Goal: Task Accomplishment & Management: Manage account settings

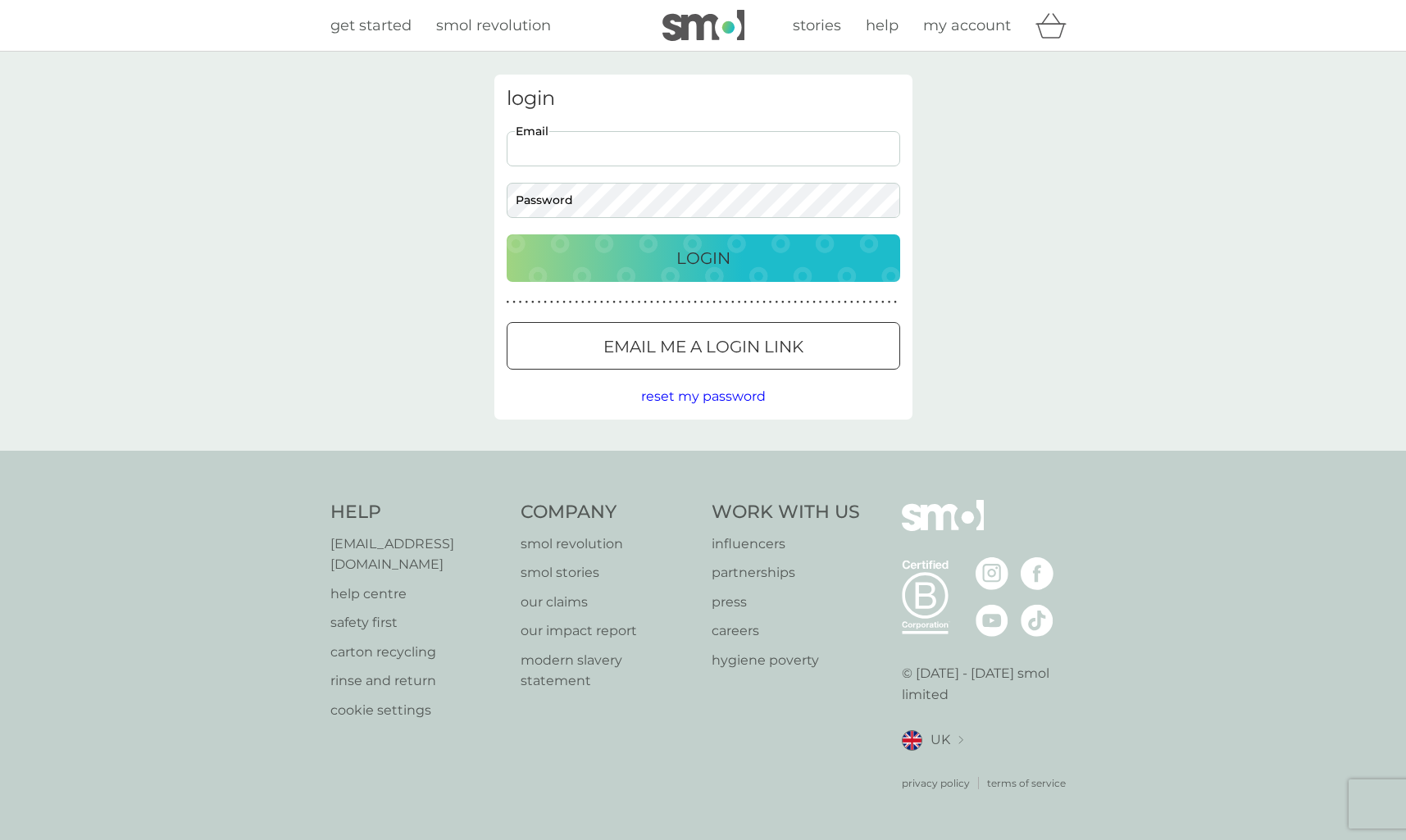
click at [701, 148] on input "Email" at bounding box center [703, 148] width 393 height 35
type input "[EMAIL_ADDRESS][DOMAIN_NAME]"
click at [711, 262] on p "Login" at bounding box center [703, 258] width 54 height 26
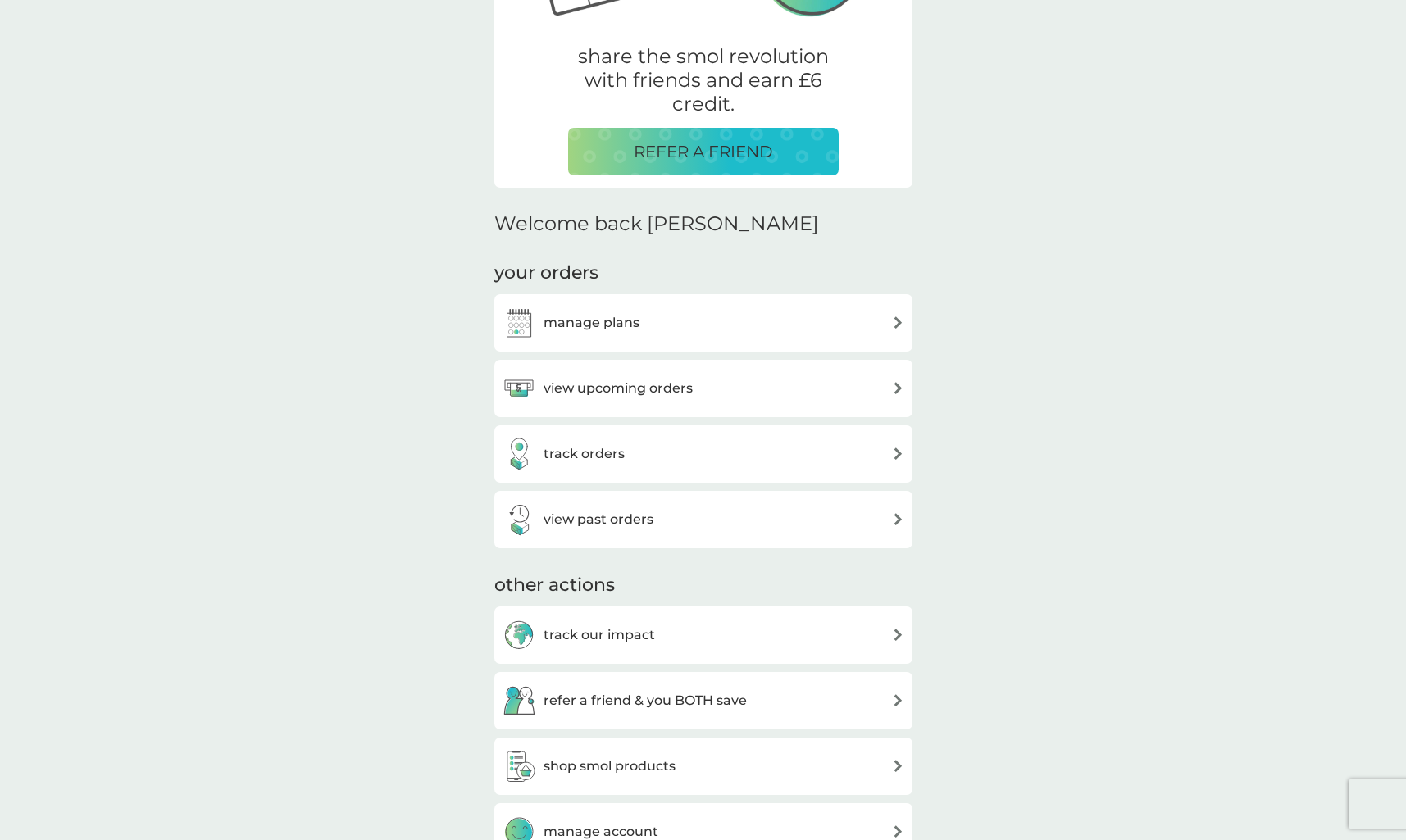
scroll to position [301, 0]
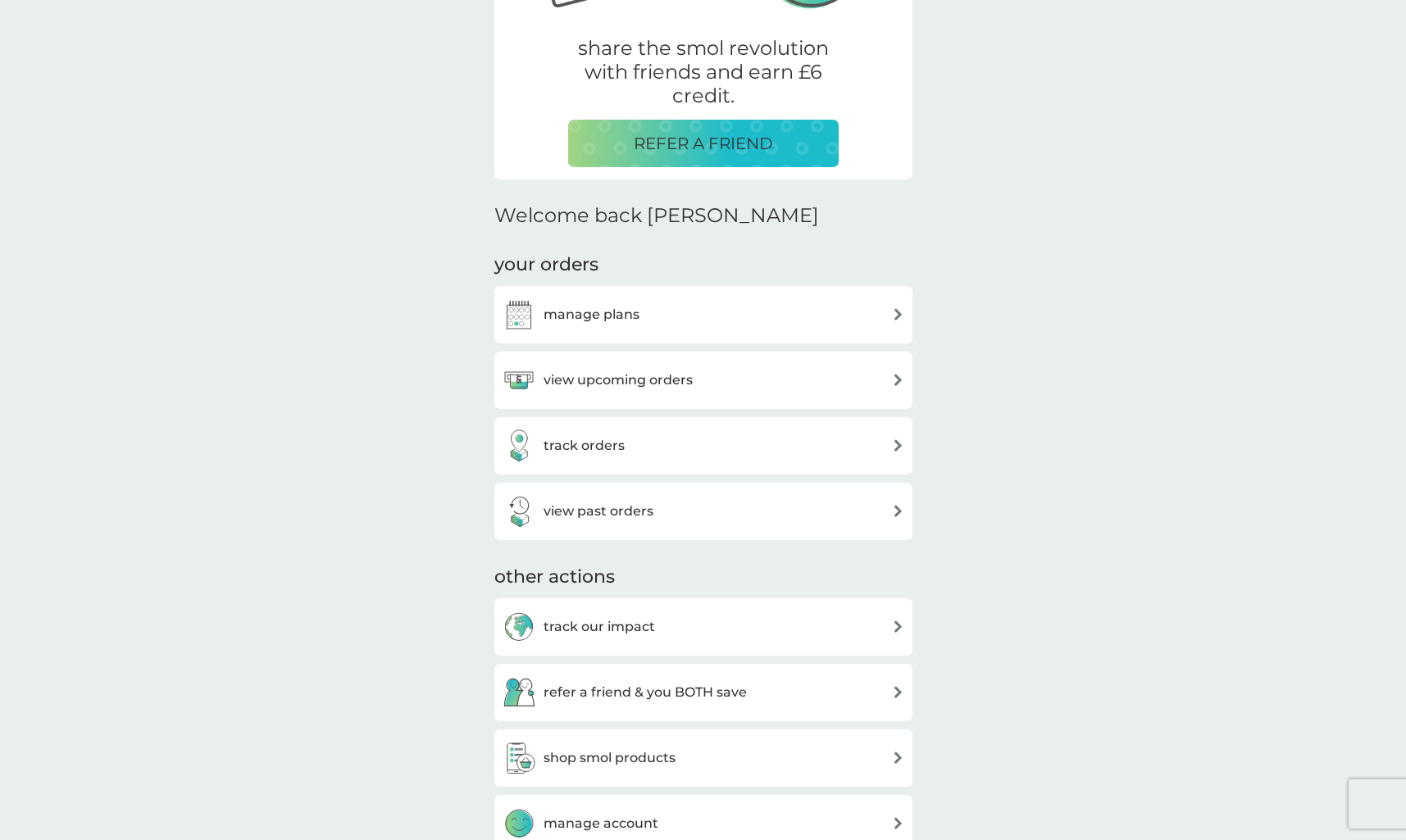
click at [722, 324] on div "manage plans" at bounding box center [703, 314] width 402 height 33
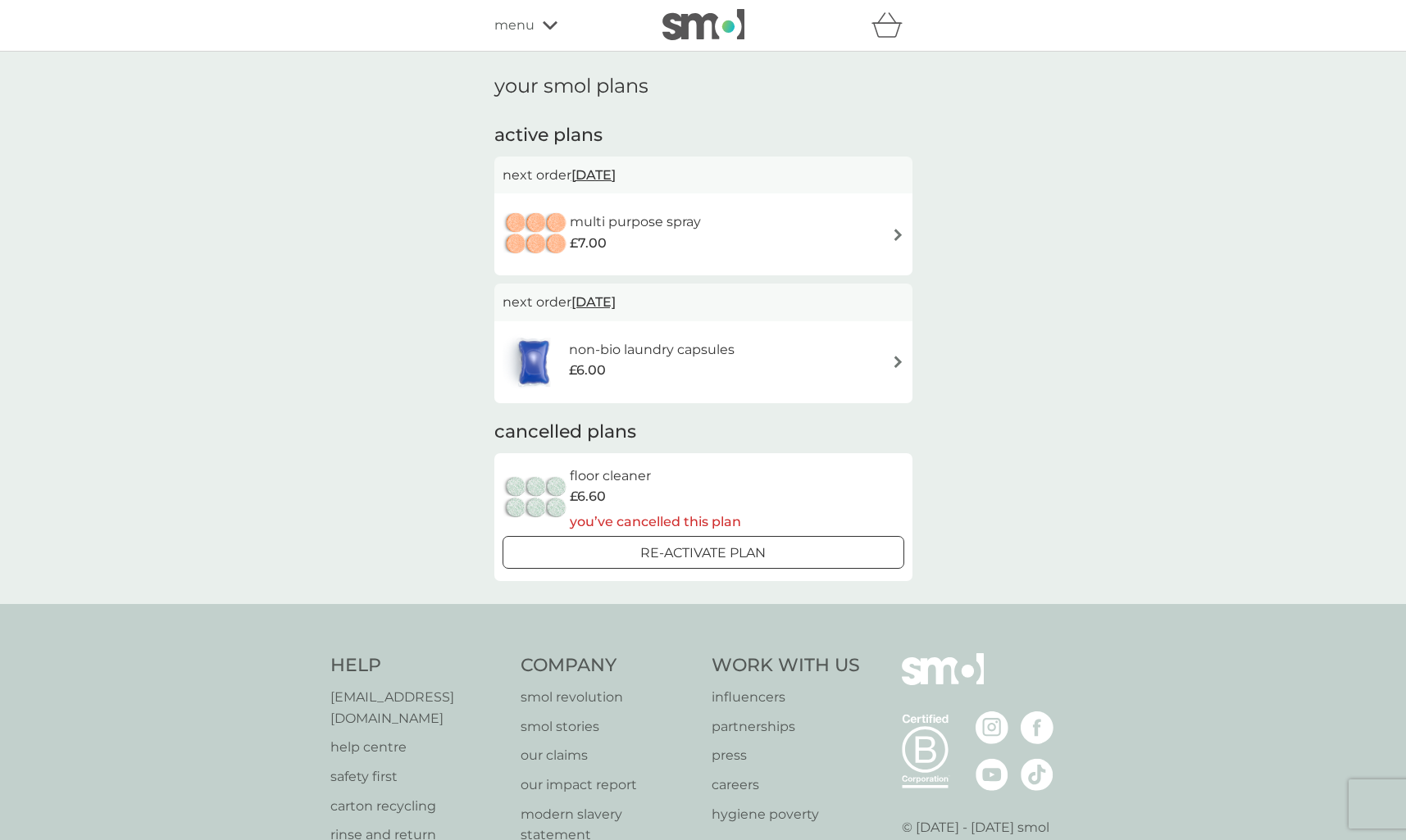
click at [616, 298] on span "10 Dec 2025" at bounding box center [594, 302] width 44 height 32
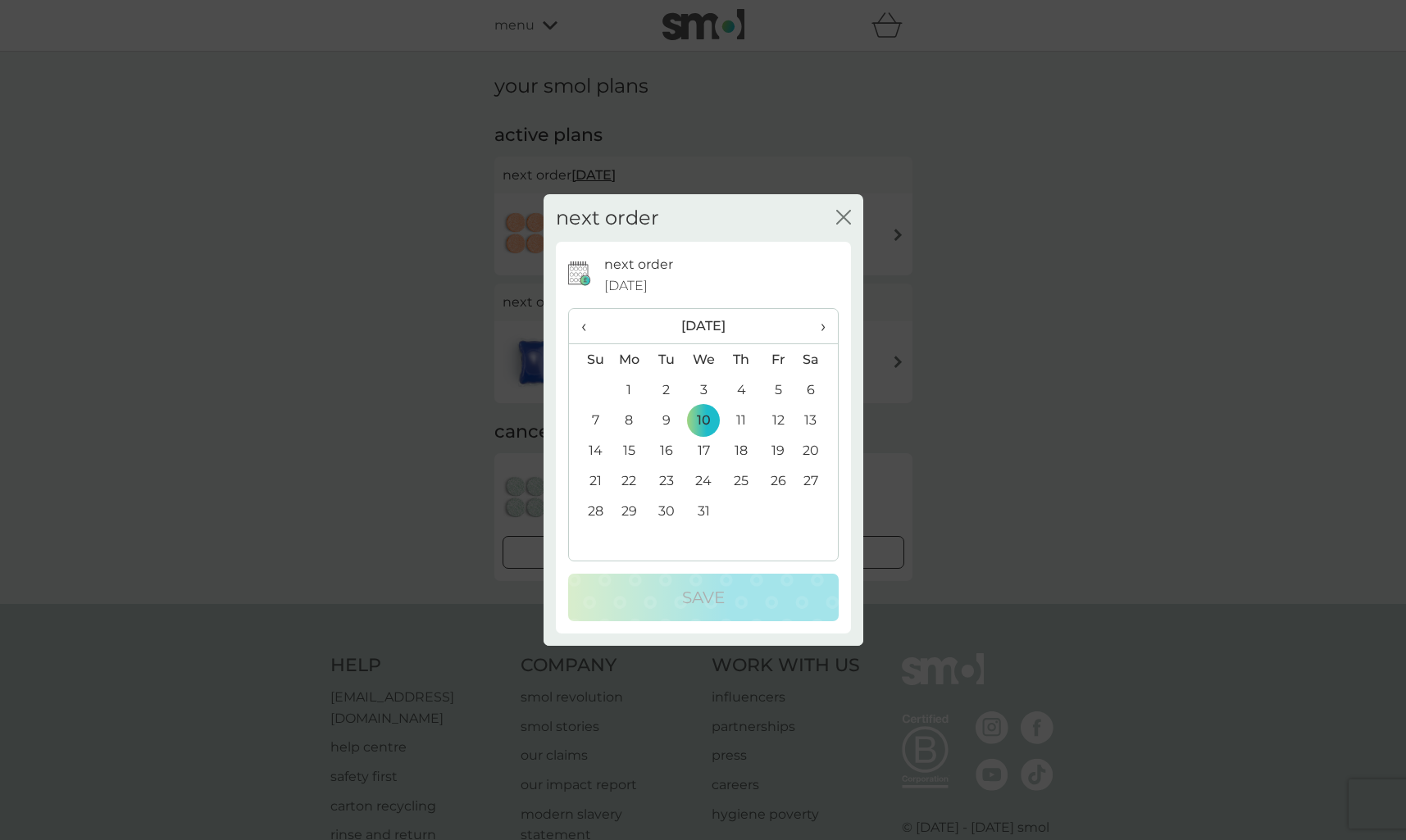
click at [842, 210] on icon "close" at bounding box center [843, 216] width 15 height 15
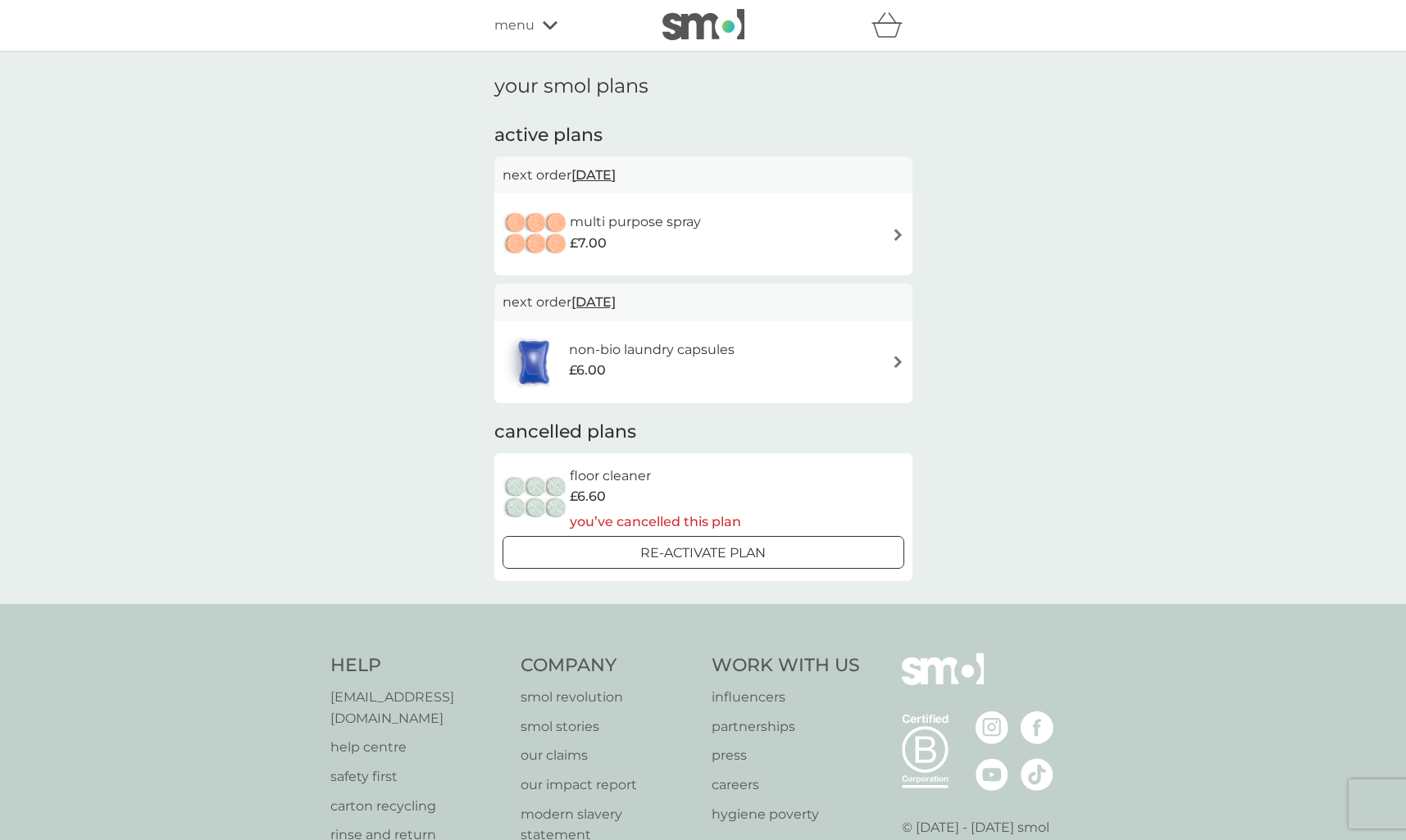
click at [890, 367] on div "non-bio laundry capsules £6.00" at bounding box center [703, 362] width 402 height 58
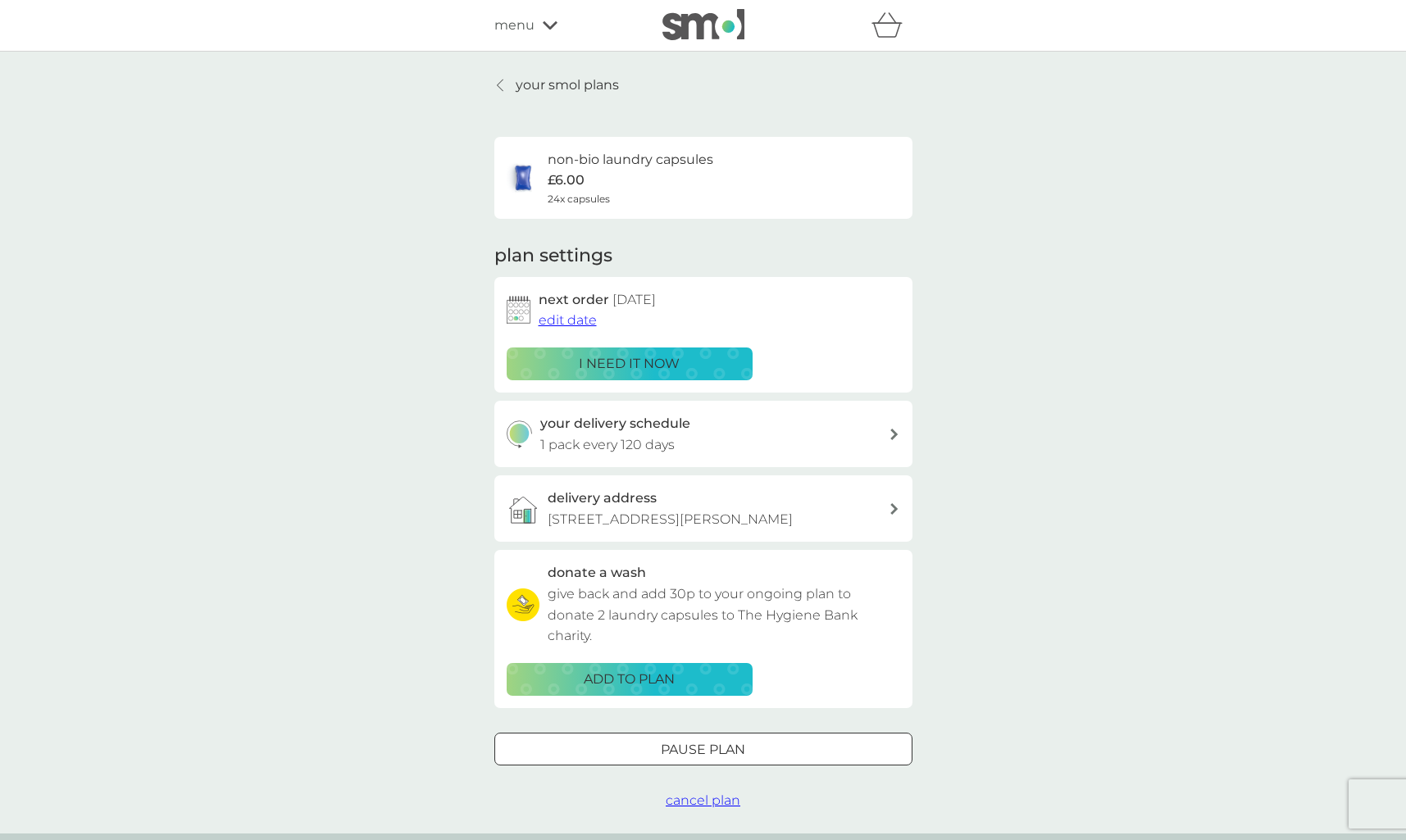
click at [701, 368] on div "i need it now" at bounding box center [630, 363] width 225 height 21
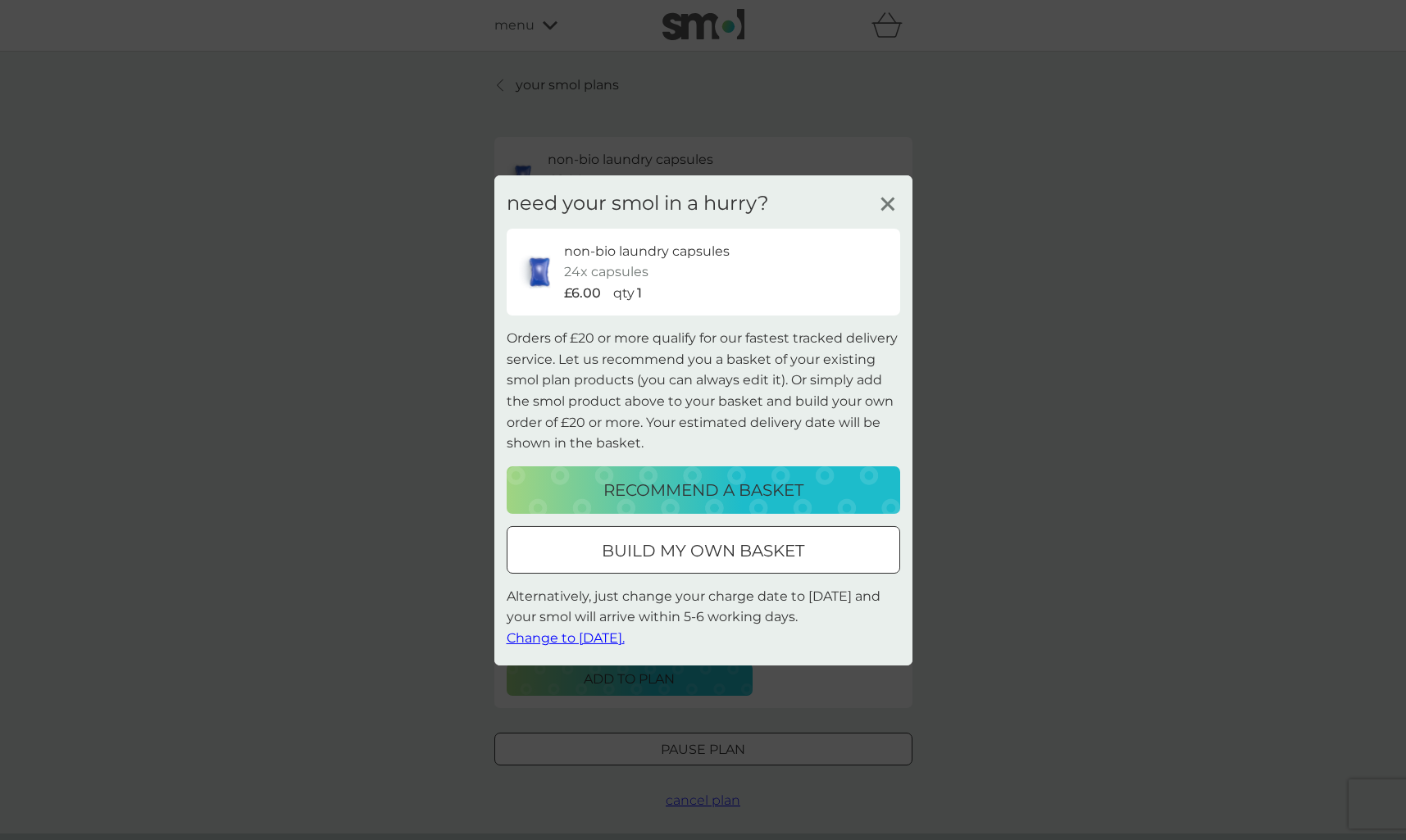
click at [566, 639] on span "Change to tomorrow." at bounding box center [566, 638] width 118 height 16
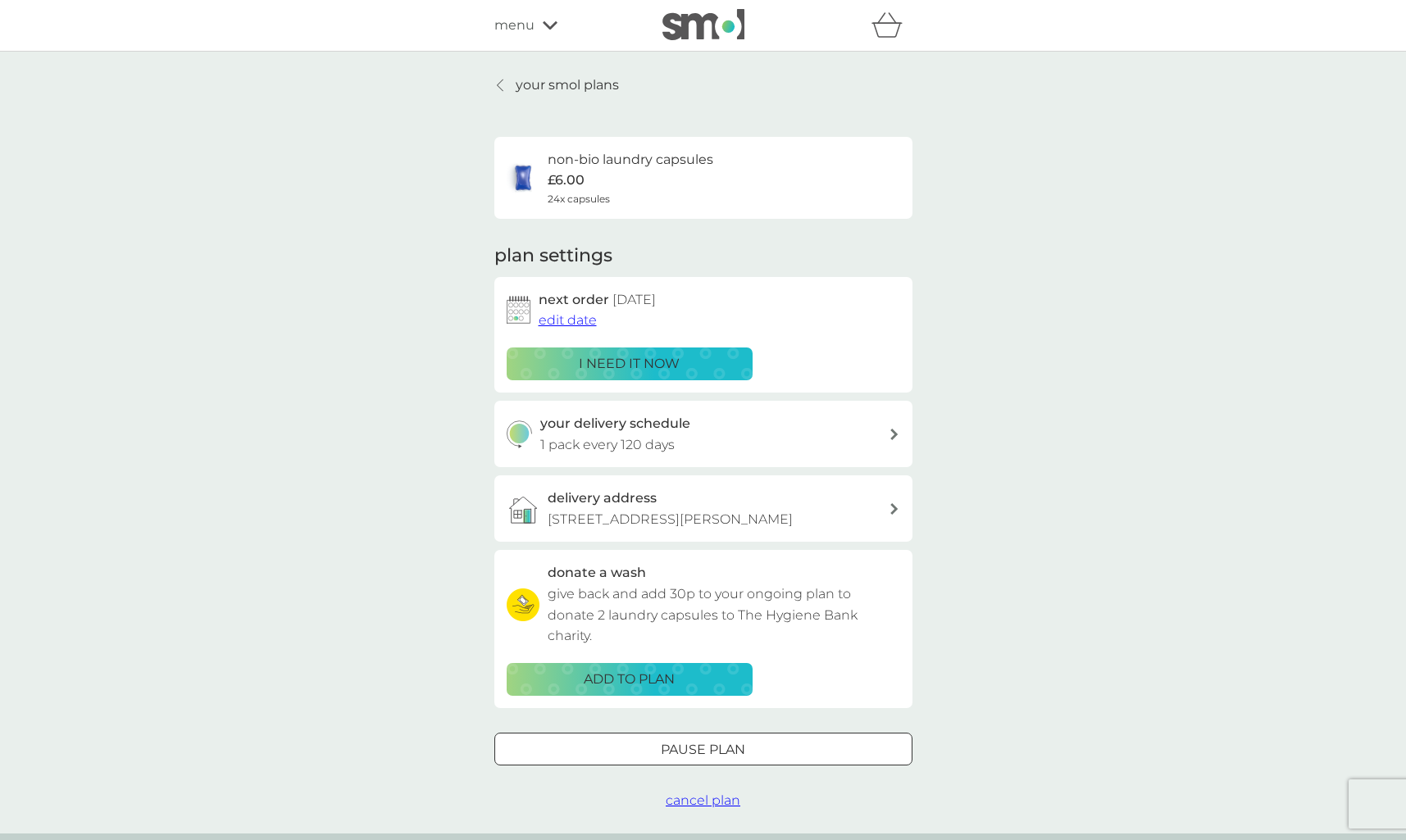
click at [496, 88] on div at bounding box center [501, 85] width 12 height 13
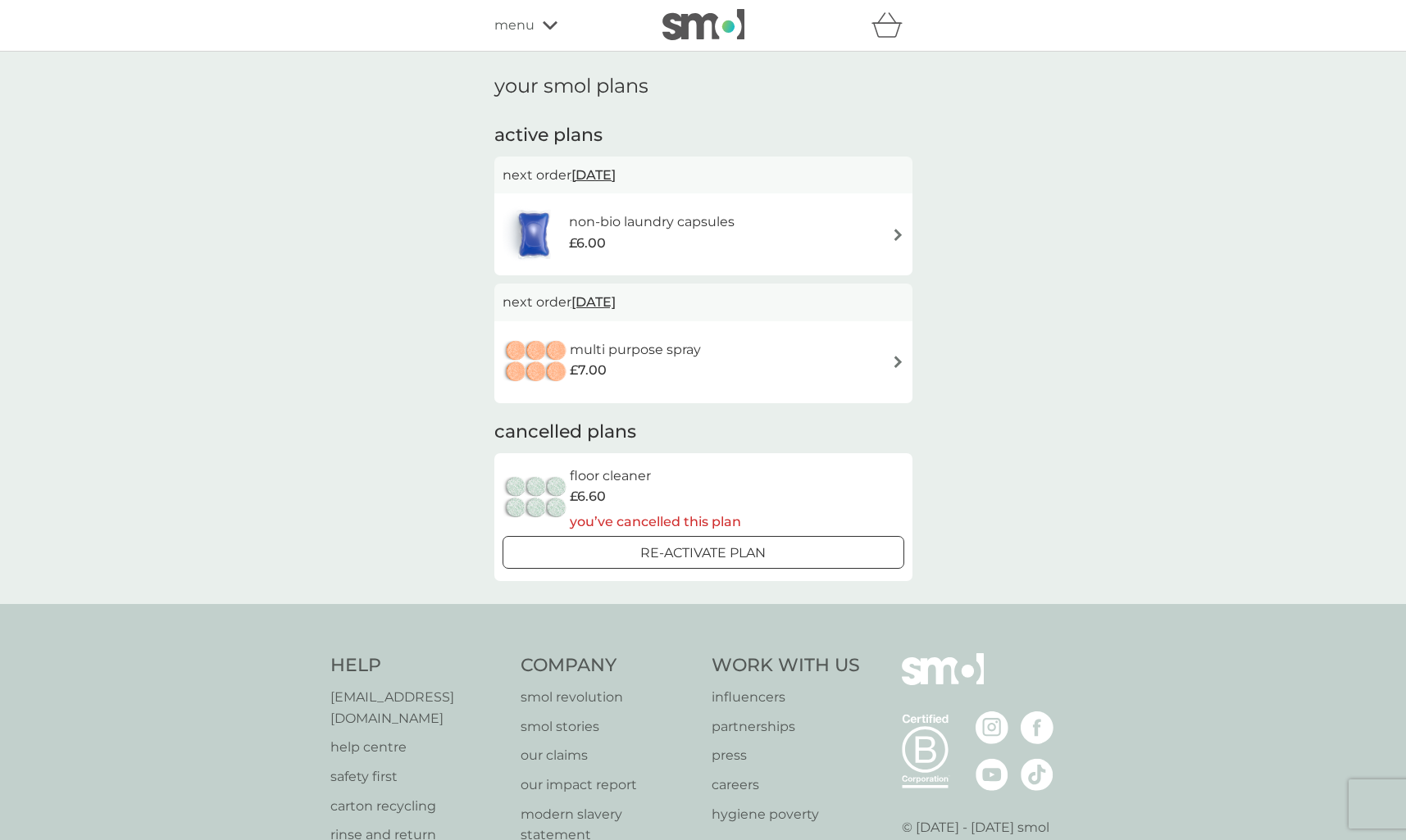
click at [703, 363] on div "multi purpose spray £7.00" at bounding box center [644, 362] width 148 height 46
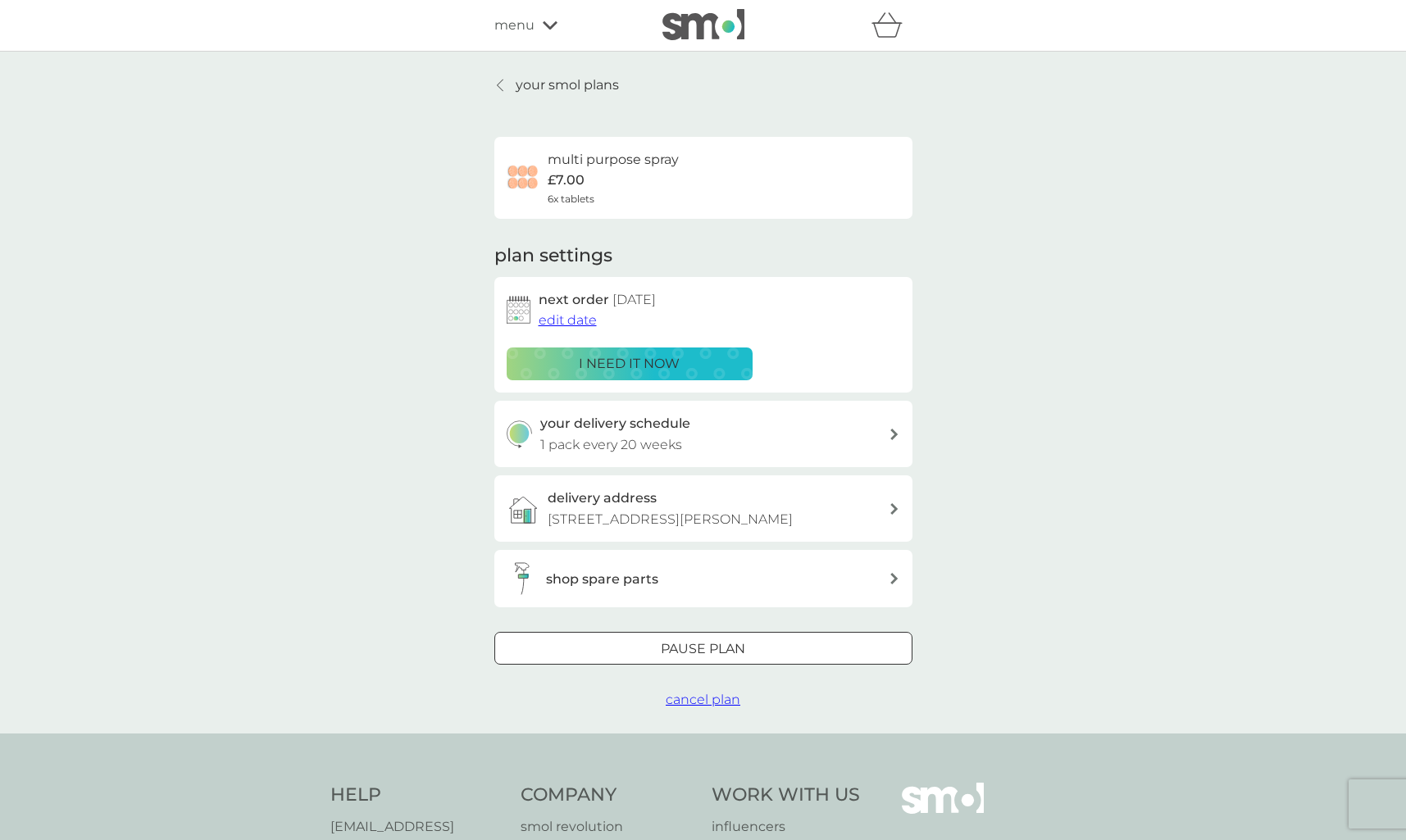
click at [577, 320] on span "edit date" at bounding box center [568, 320] width 58 height 16
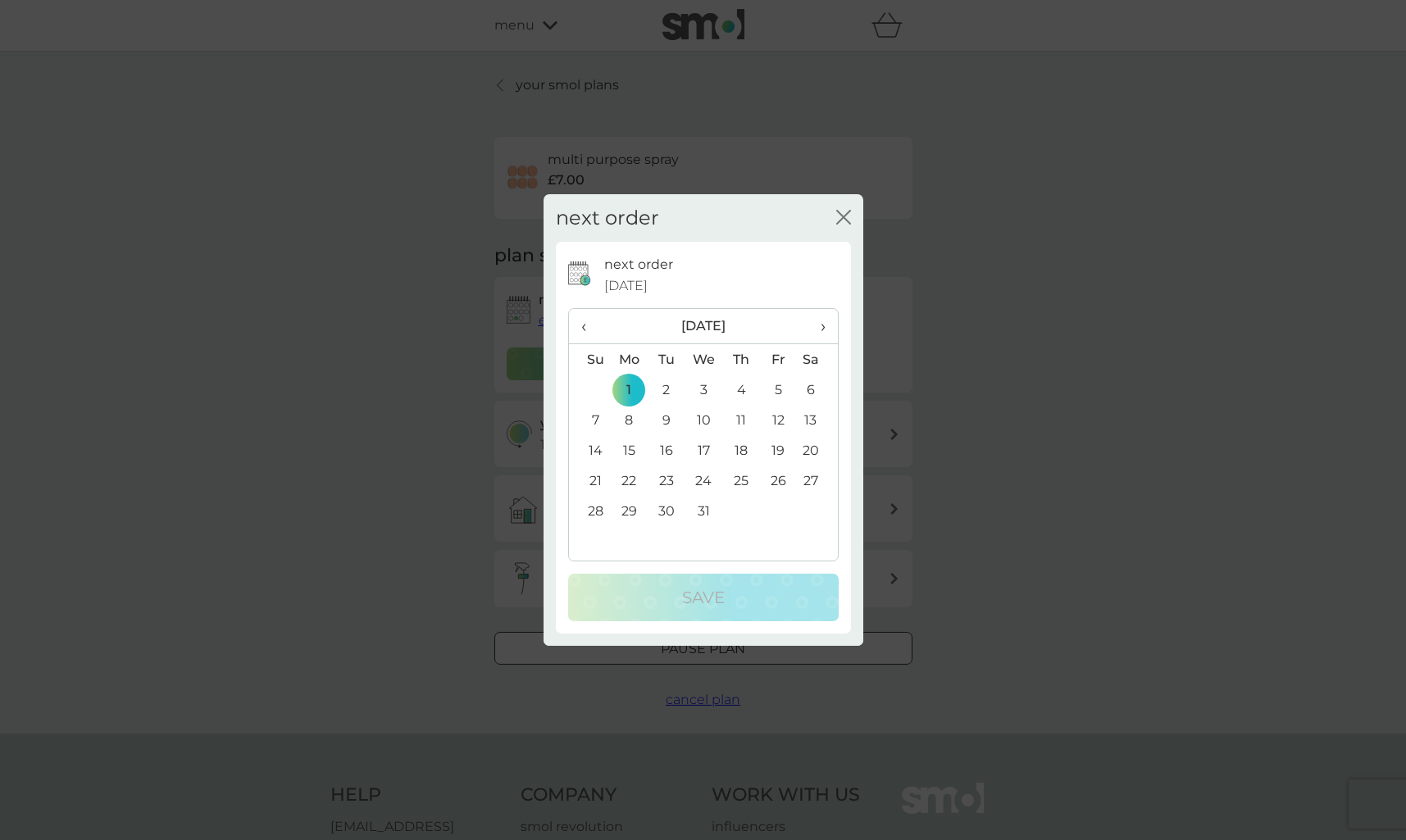
click at [828, 214] on div "next order close" at bounding box center [703, 218] width 320 height 48
click at [839, 214] on icon "close" at bounding box center [843, 216] width 15 height 15
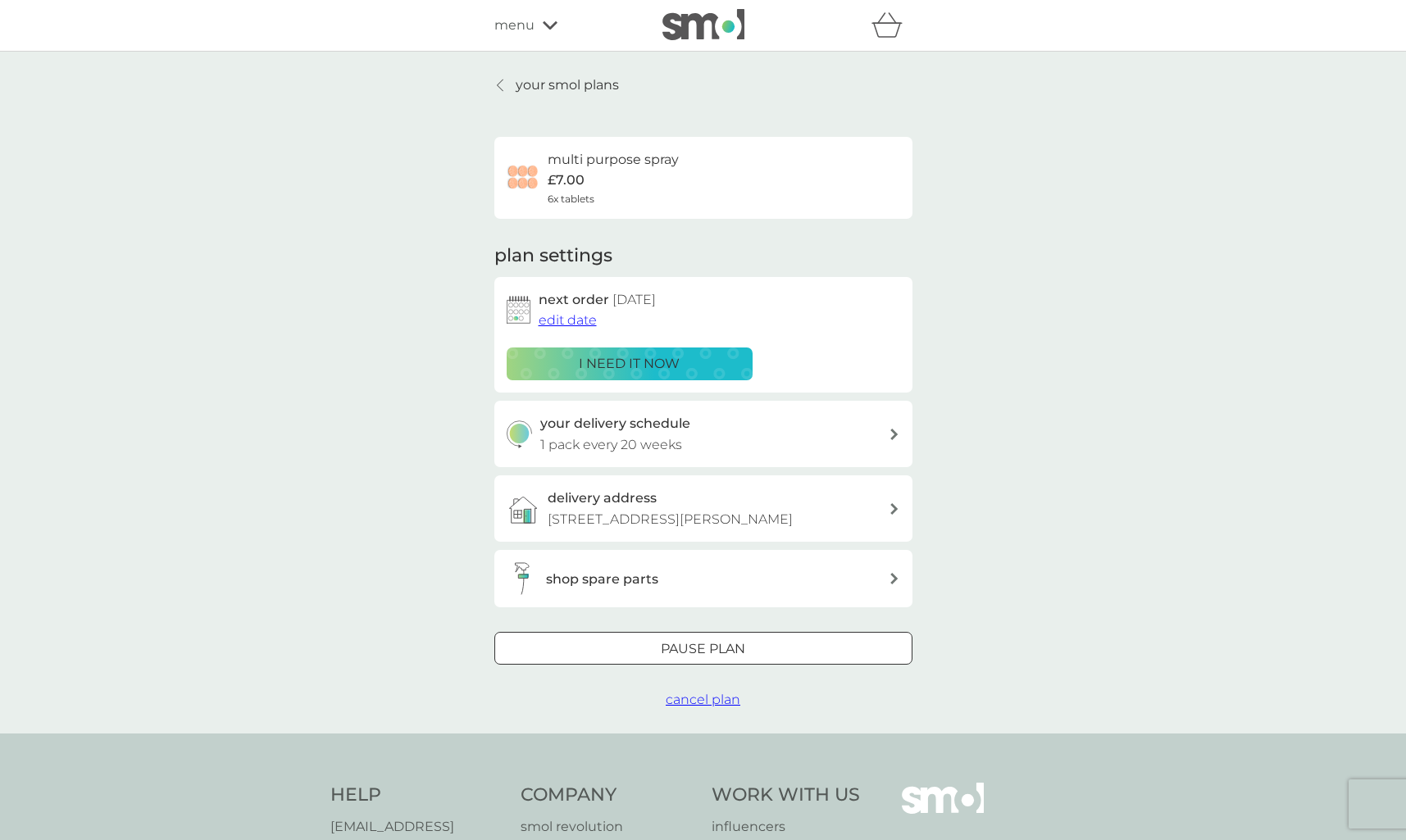
click at [576, 324] on span "edit date" at bounding box center [568, 320] width 58 height 16
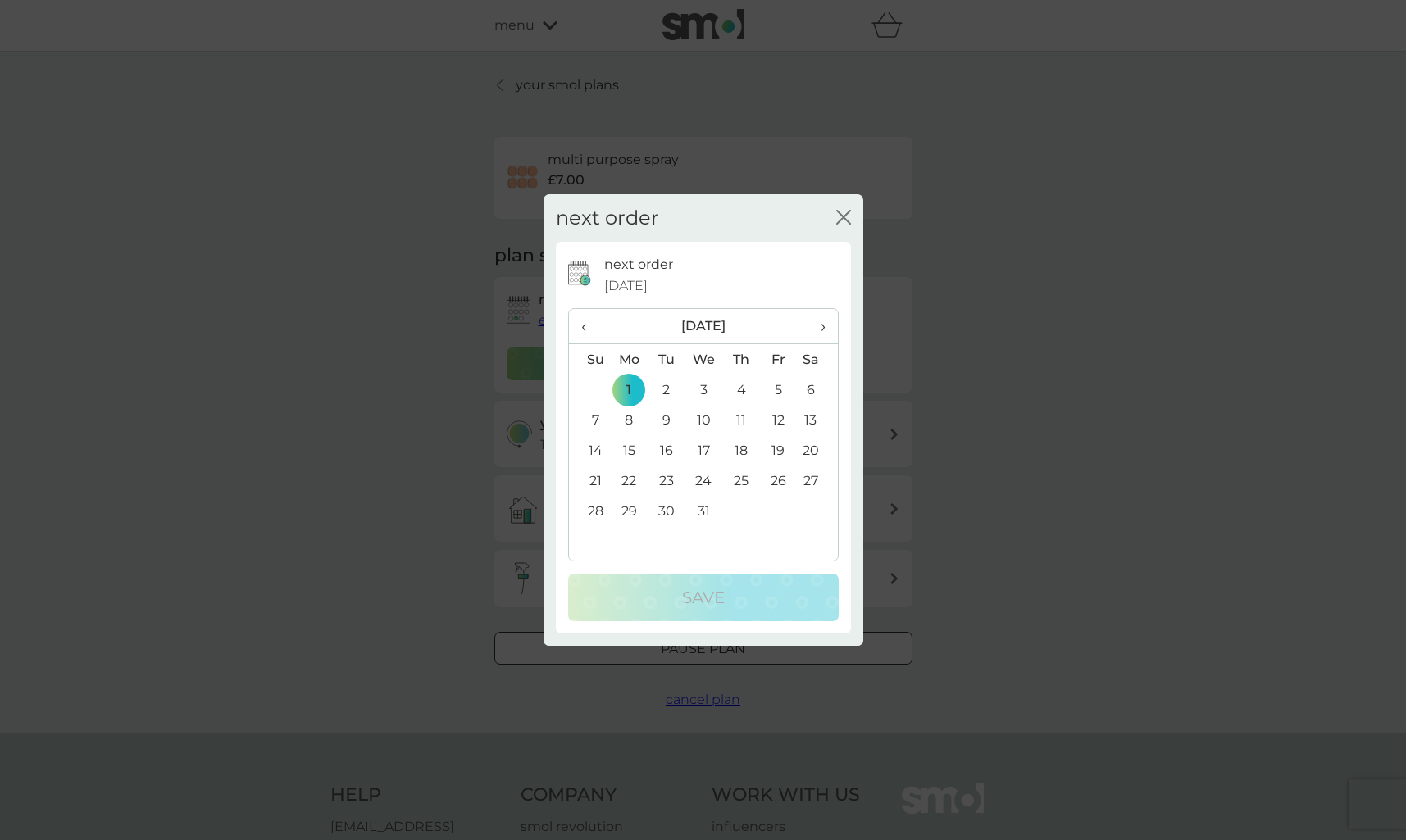
click at [823, 330] on span "›" at bounding box center [816, 326] width 16 height 35
click at [593, 421] on td "1" at bounding box center [590, 420] width 42 height 30
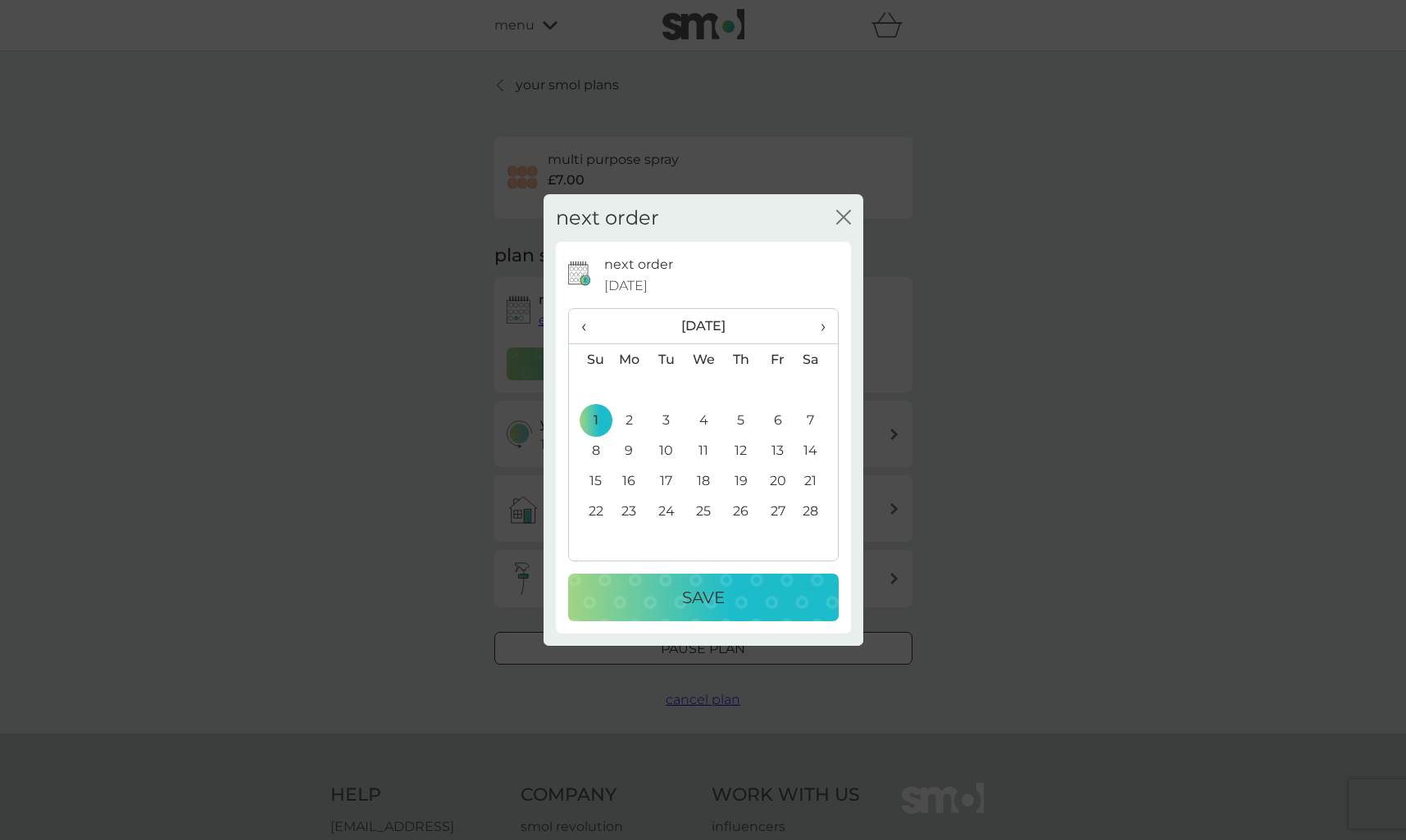
click at [686, 590] on p "Save" at bounding box center [703, 598] width 43 height 26
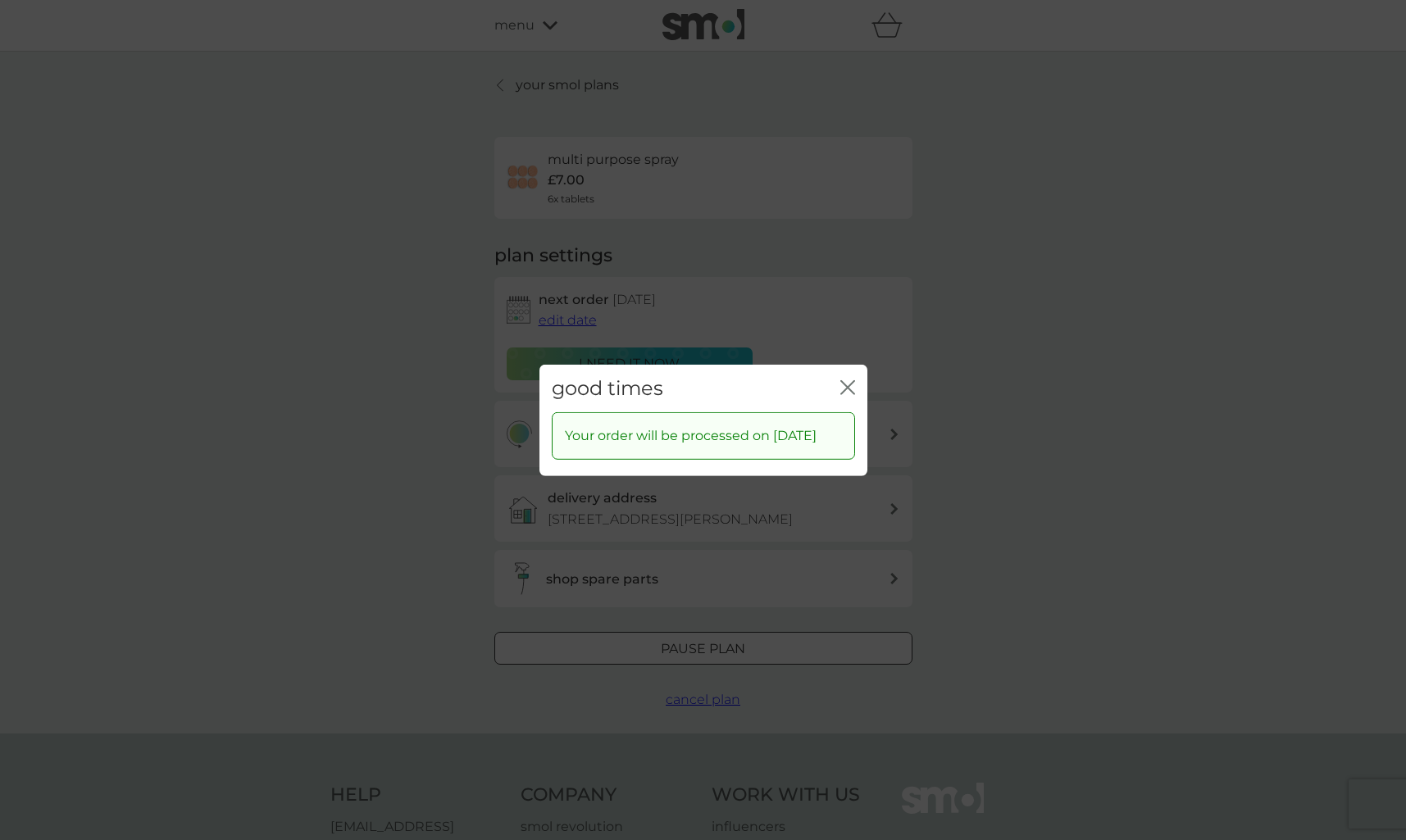
click at [854, 382] on icon "close" at bounding box center [851, 386] width 7 height 13
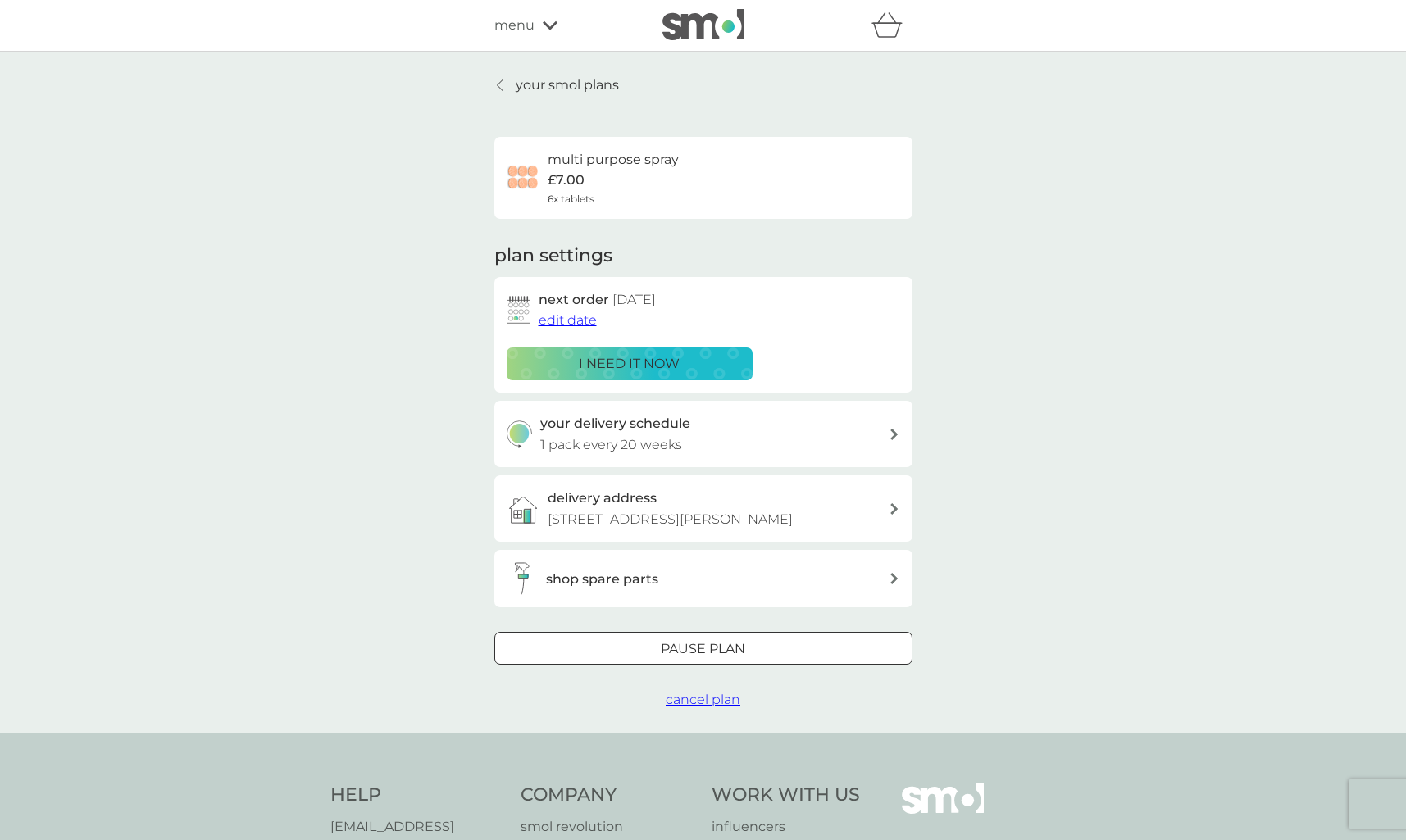
click at [971, 312] on div "your smol plans multi purpose spray £7.00 6x tablets plan settings next order 1…" at bounding box center [703, 393] width 1406 height 682
click at [504, 96] on div "your smol plans multi purpose spray £7.00 6x tablets plan settings next order 1…" at bounding box center [703, 393] width 418 height 636
click at [503, 91] on div at bounding box center [501, 85] width 12 height 13
